Goal: Task Accomplishment & Management: Manage account settings

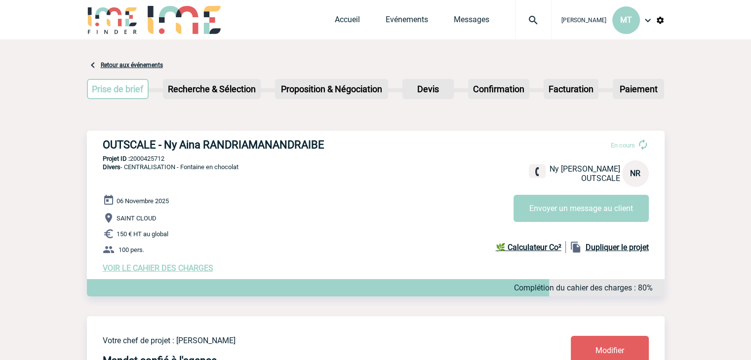
drag, startPoint x: 669, startPoint y: 127, endPoint x: 573, endPoint y: 110, distance: 97.4
drag, startPoint x: 85, startPoint y: 126, endPoint x: 77, endPoint y: 122, distance: 9.3
drag, startPoint x: 91, startPoint y: 47, endPoint x: 85, endPoint y: 48, distance: 5.9
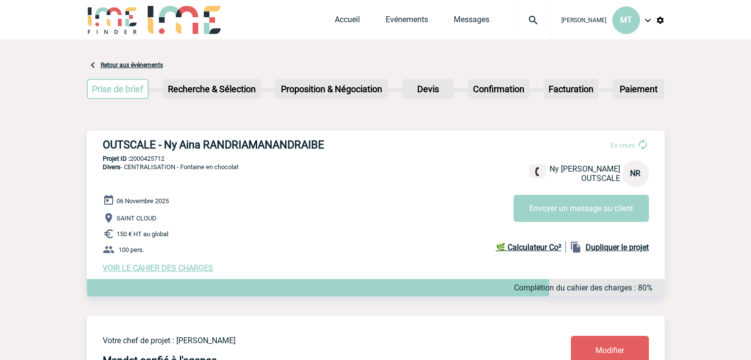
drag, startPoint x: 85, startPoint y: 48, endPoint x: 77, endPoint y: 9, distance: 39.3
drag, startPoint x: 77, startPoint y: 9, endPoint x: 44, endPoint y: 72, distance: 70.2
click at [181, 268] on span "VOIR LE CAHIER DES CHARGES" at bounding box center [158, 268] width 111 height 9
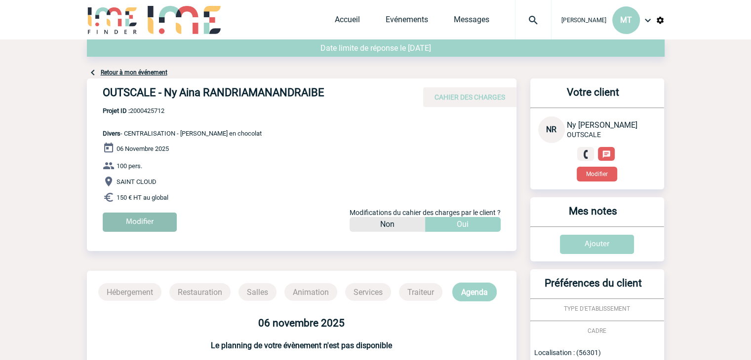
click at [156, 216] on input "Modifier" at bounding box center [140, 222] width 74 height 19
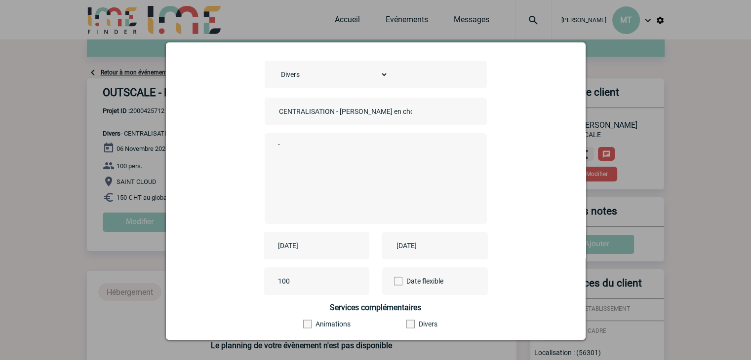
scroll to position [49, 0]
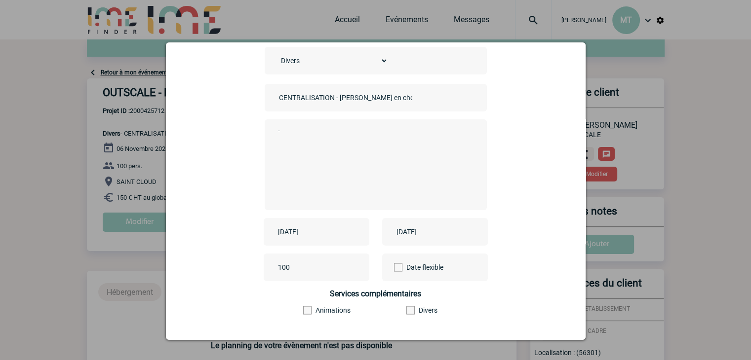
click at [319, 229] on input "[DATE]" at bounding box center [309, 232] width 68 height 13
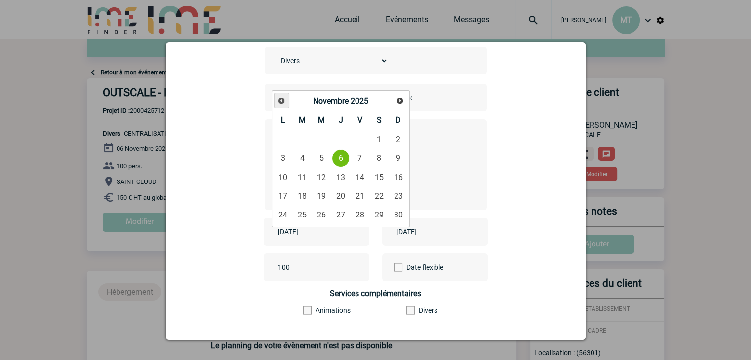
click at [277, 97] on span "Précédent" at bounding box center [281, 101] width 8 height 8
click at [338, 194] on link "23" at bounding box center [341, 196] width 18 height 18
type input "[DATE]"
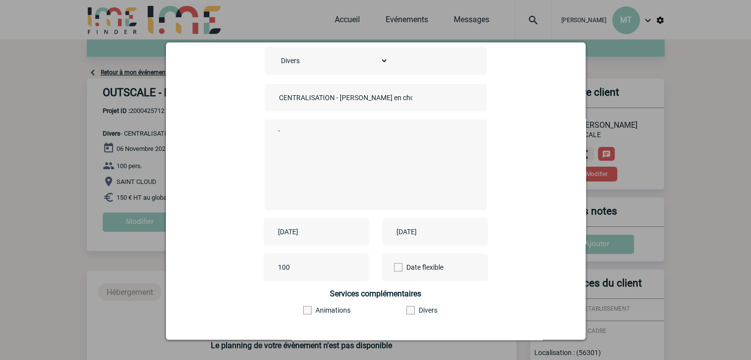
click at [436, 232] on input "[DATE]" at bounding box center [428, 232] width 68 height 13
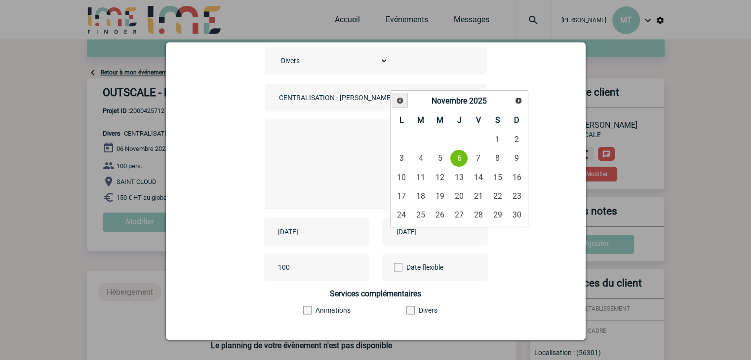
click at [401, 106] on link "Précédent" at bounding box center [399, 100] width 15 height 15
click at [460, 194] on link "23" at bounding box center [459, 196] width 18 height 18
type input "[DATE]"
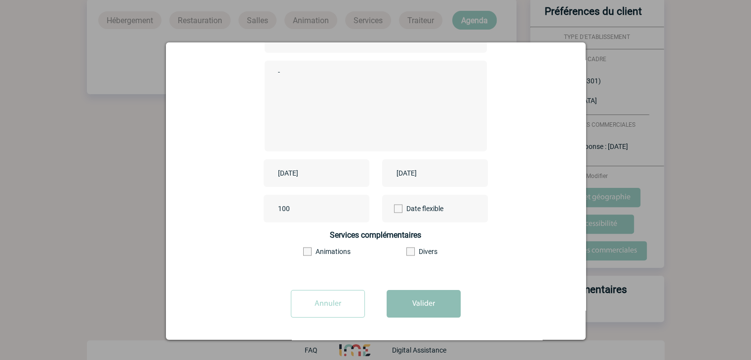
scroll to position [281, 0]
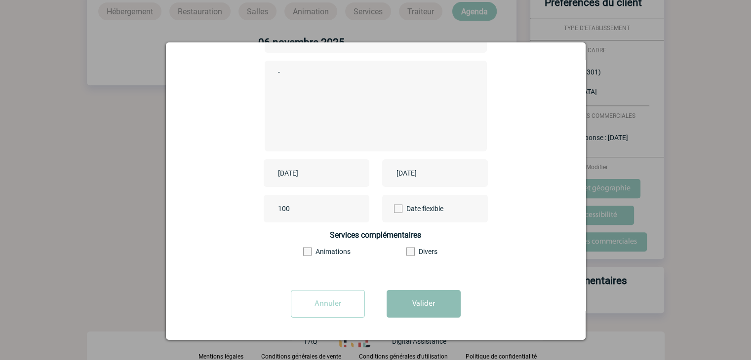
click at [419, 298] on button "Valider" at bounding box center [424, 304] width 74 height 28
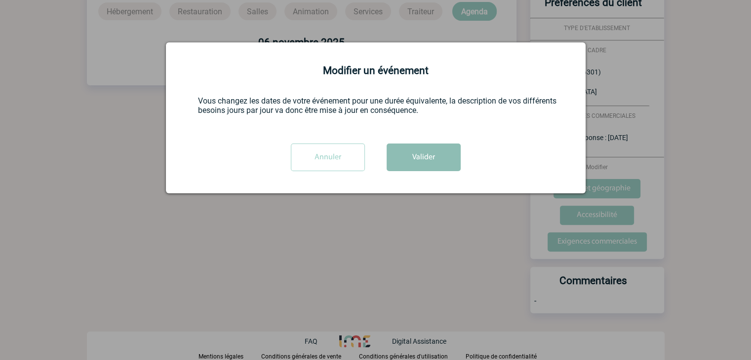
click at [423, 160] on button "Valider" at bounding box center [424, 158] width 74 height 28
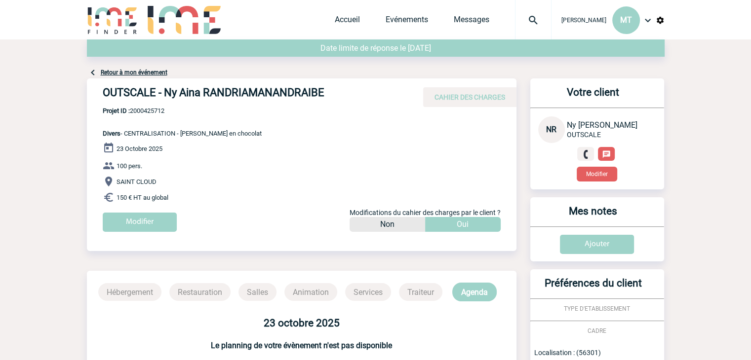
click at [531, 22] on img at bounding box center [533, 20] width 36 height 12
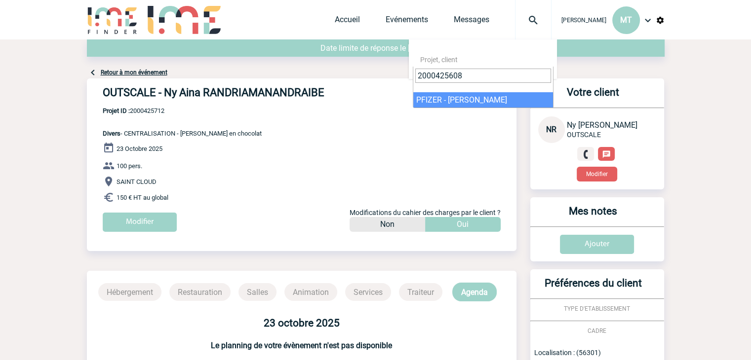
type input "2000425608"
select select "25109"
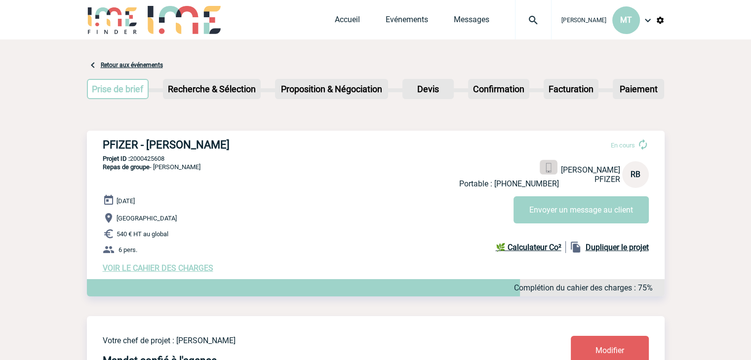
click at [544, 170] on img at bounding box center [548, 167] width 9 height 9
